Goal: Information Seeking & Learning: Find specific page/section

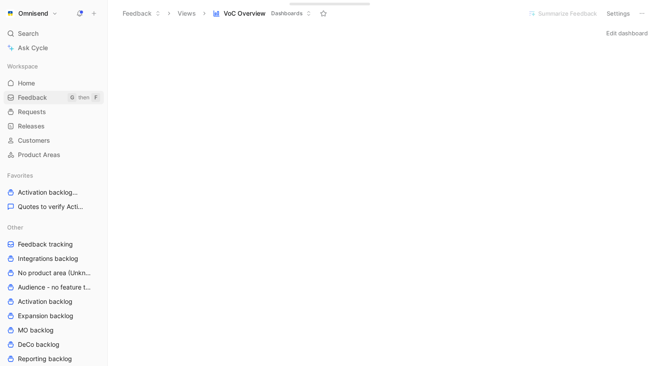
click at [37, 96] on span "Feedback" at bounding box center [32, 97] width 29 height 9
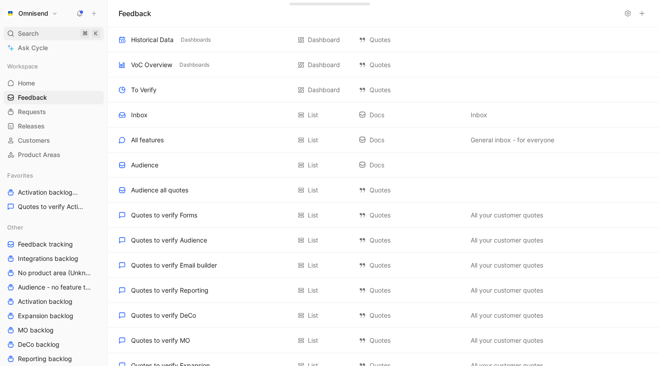
click at [37, 38] on span "Search" at bounding box center [28, 33] width 21 height 11
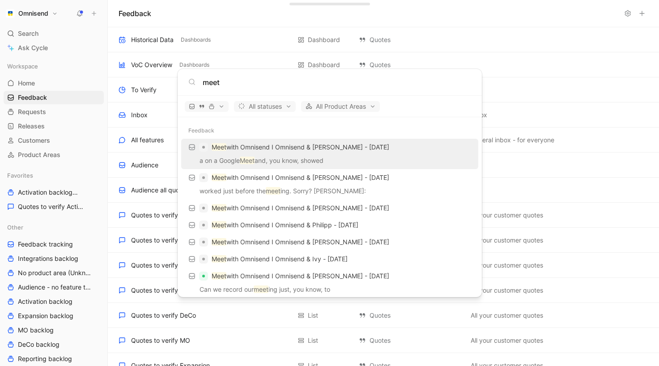
type input "meet"
click at [343, 160] on p "a on a Google Meet and, you know, showed" at bounding box center [330, 161] width 292 height 13
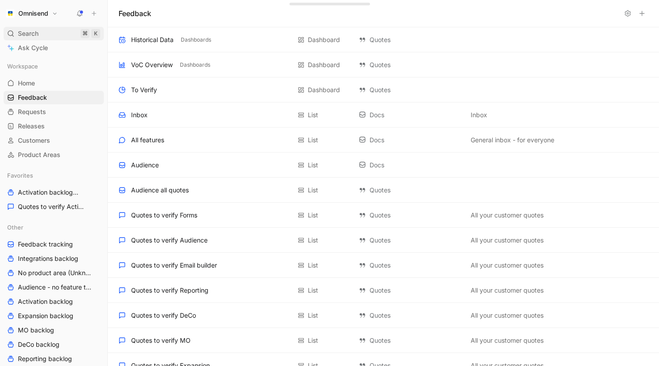
click at [30, 31] on span "Search" at bounding box center [28, 33] width 21 height 11
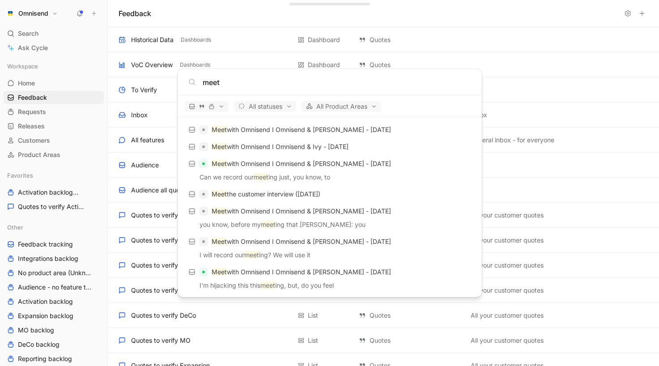
scroll to position [106, 0]
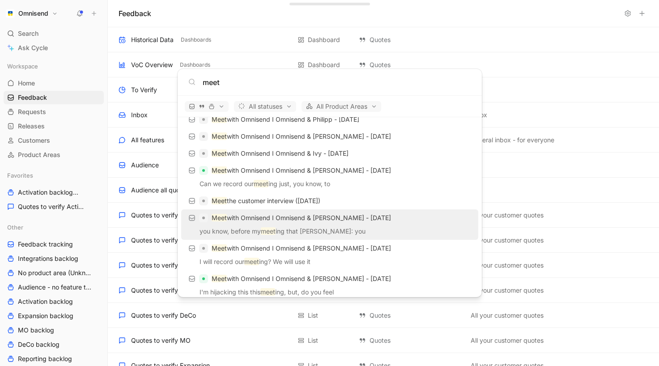
type input "meet"
click at [405, 232] on p "you know, before my meet ing that [PERSON_NAME]: you" at bounding box center [330, 232] width 292 height 13
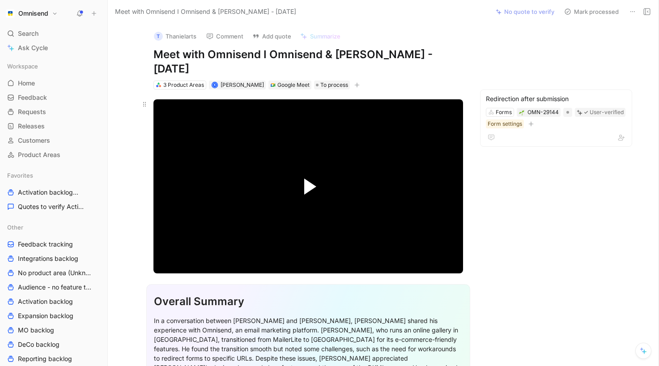
click at [309, 184] on span "Video Player" at bounding box center [310, 187] width 12 height 16
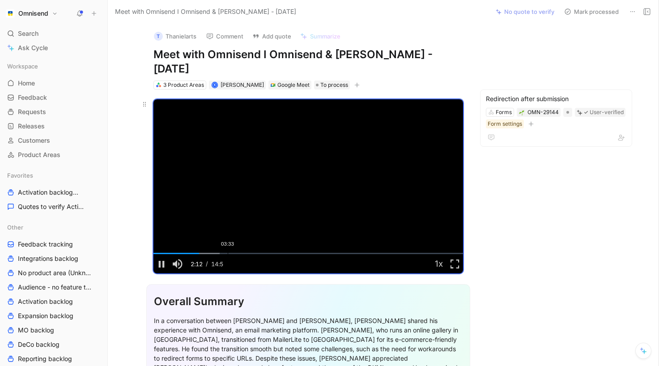
click at [228, 253] on div "03:33" at bounding box center [228, 253] width 0 height 1
click at [259, 253] on div "05:03" at bounding box center [259, 253] width 0 height 1
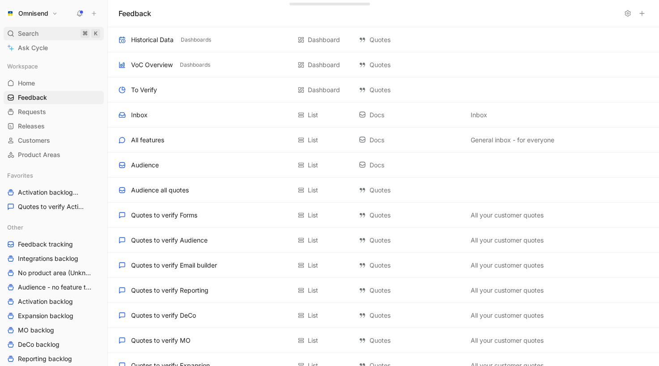
click at [34, 33] on span "Search" at bounding box center [28, 33] width 21 height 11
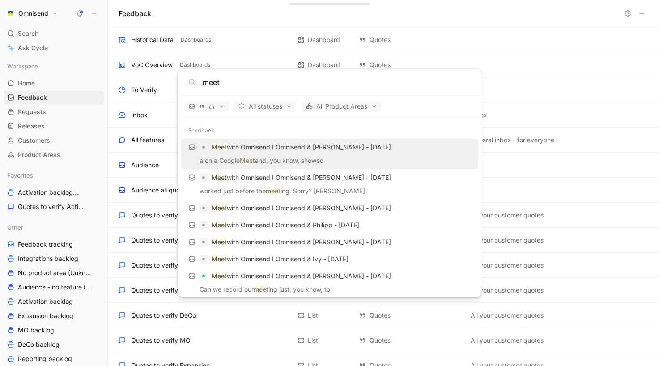
type input "meet"
click at [323, 148] on p "Meet with Omnisend I Omnisend & [PERSON_NAME] - [DATE]" at bounding box center [301, 147] width 179 height 11
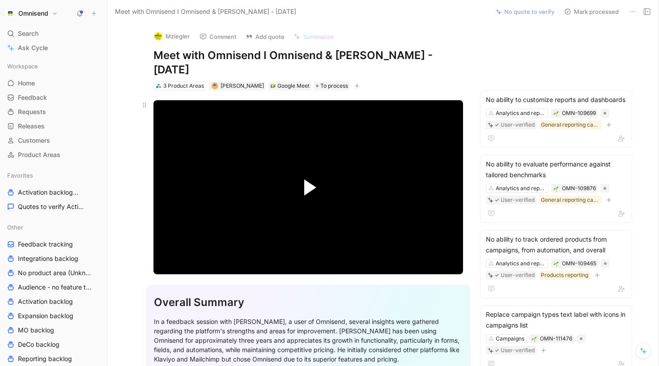
click at [311, 179] on span "Video Player" at bounding box center [310, 187] width 12 height 16
